Goal: Task Accomplishment & Management: Use online tool/utility

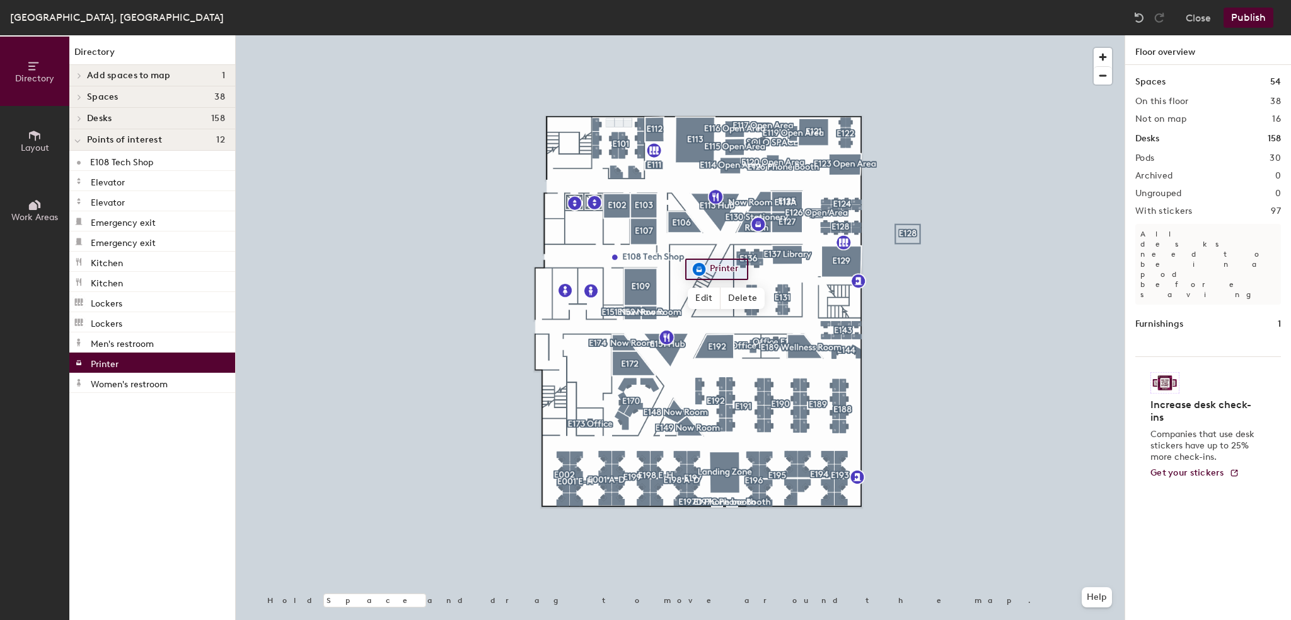
click at [659, 35] on div at bounding box center [680, 35] width 889 height 0
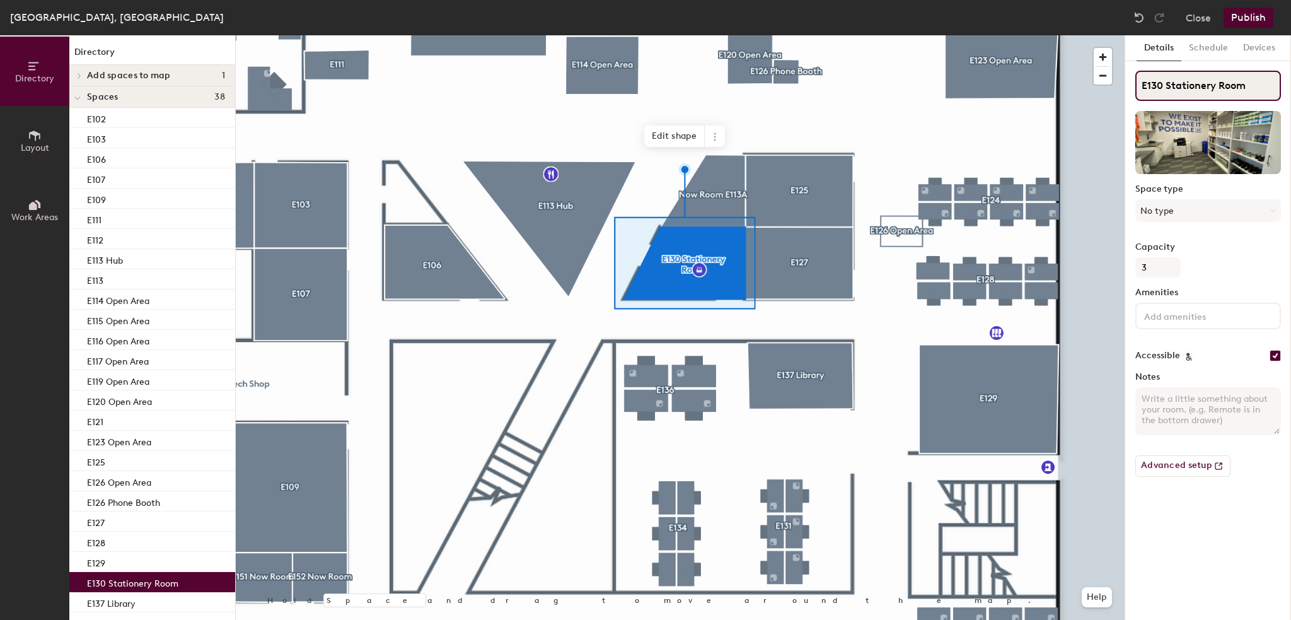
drag, startPoint x: 1256, startPoint y: 90, endPoint x: 1170, endPoint y: 84, distance: 86.0
click at [1170, 84] on input "E130 Stationery Room" at bounding box center [1208, 86] width 146 height 30
type input "E130 Print & Supplies"
click at [1252, 20] on button "Publish" at bounding box center [1248, 18] width 50 height 20
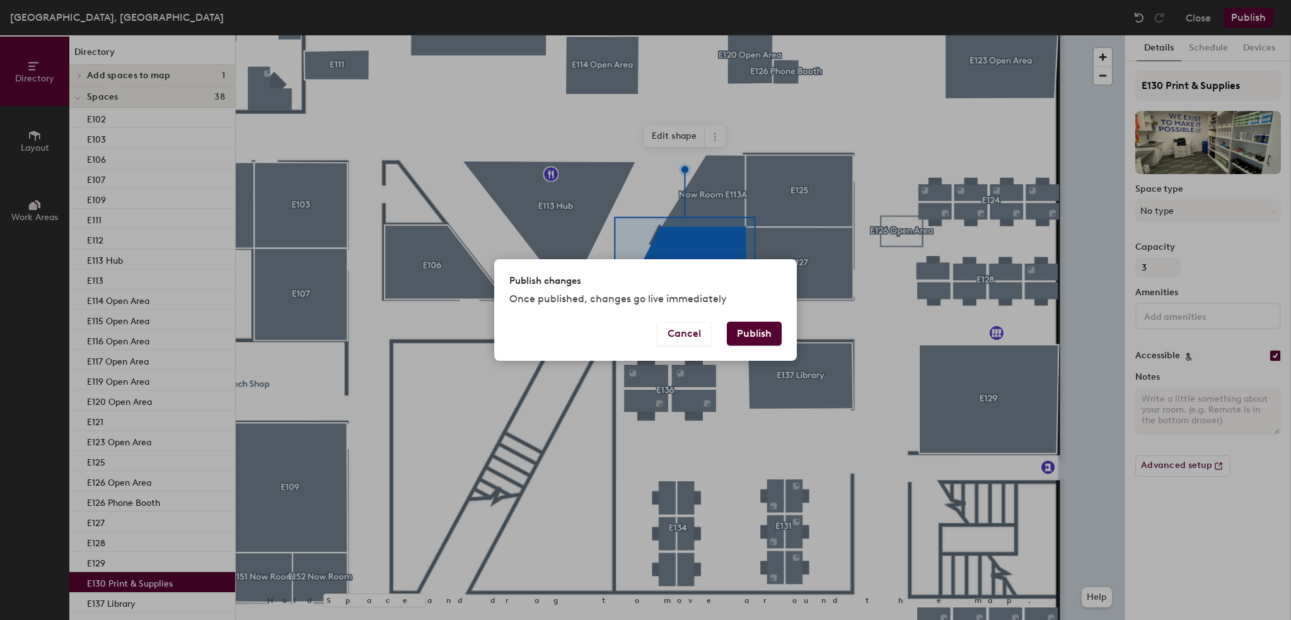
click at [755, 332] on button "Publish" at bounding box center [754, 333] width 55 height 24
